Goal: Navigation & Orientation: Find specific page/section

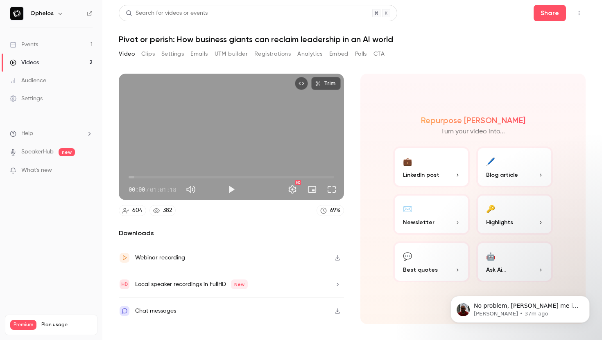
click at [65, 65] on link "Videos 2" at bounding box center [51, 63] width 102 height 18
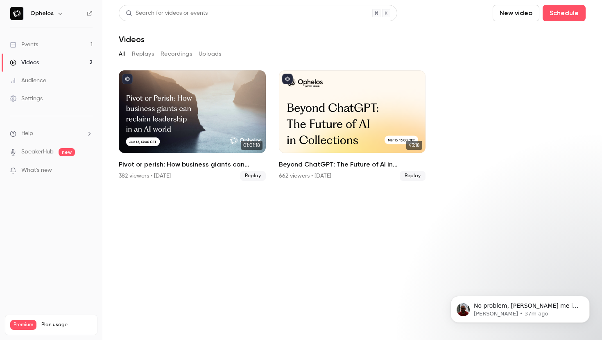
click at [61, 48] on link "Events 1" at bounding box center [51, 45] width 102 height 18
